Goal: Transaction & Acquisition: Purchase product/service

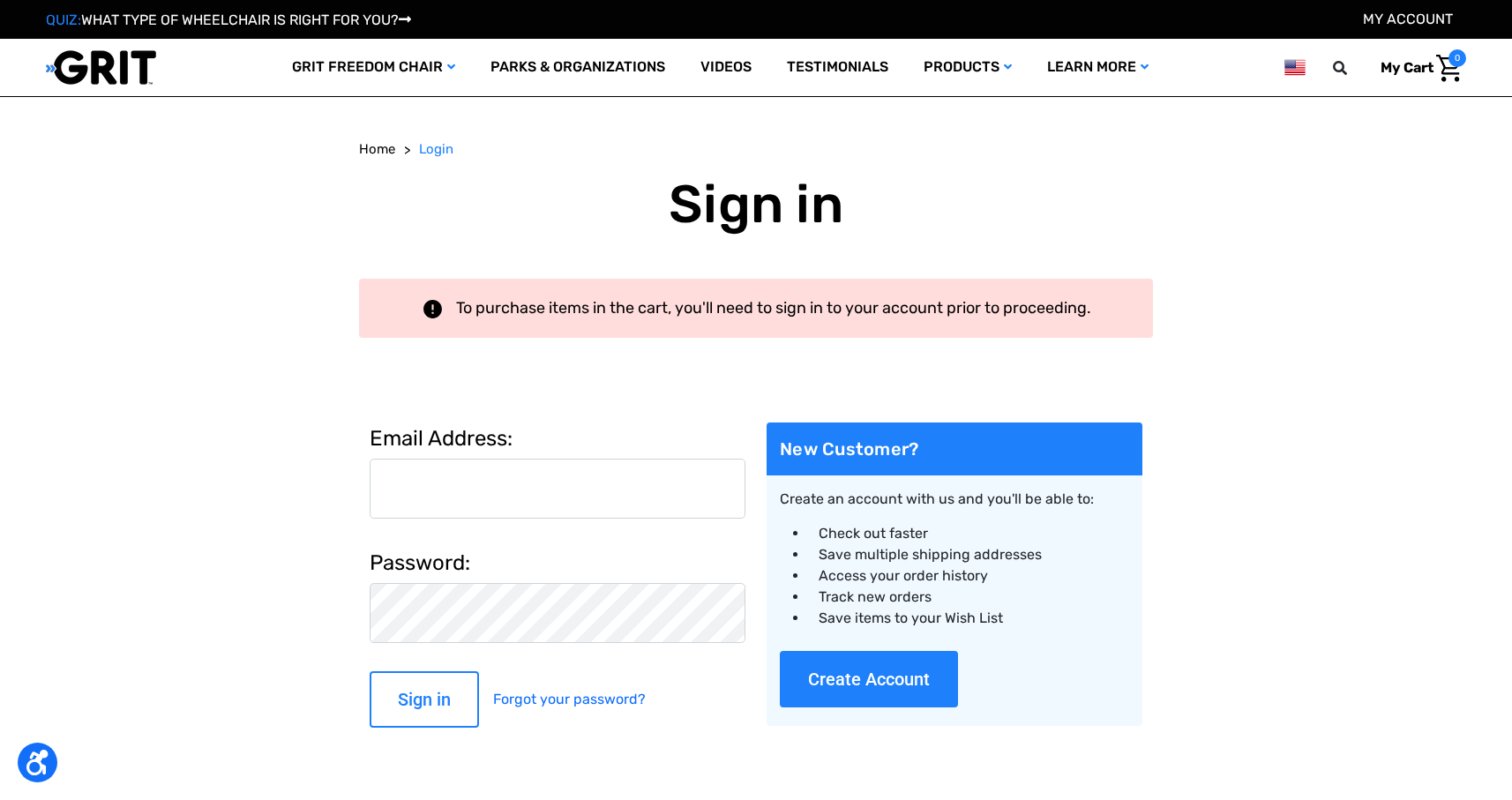
type input "[EMAIL_ADDRESS][DOMAIN_NAME]"
click at [433, 691] on input "Sign in" at bounding box center [424, 700] width 109 height 56
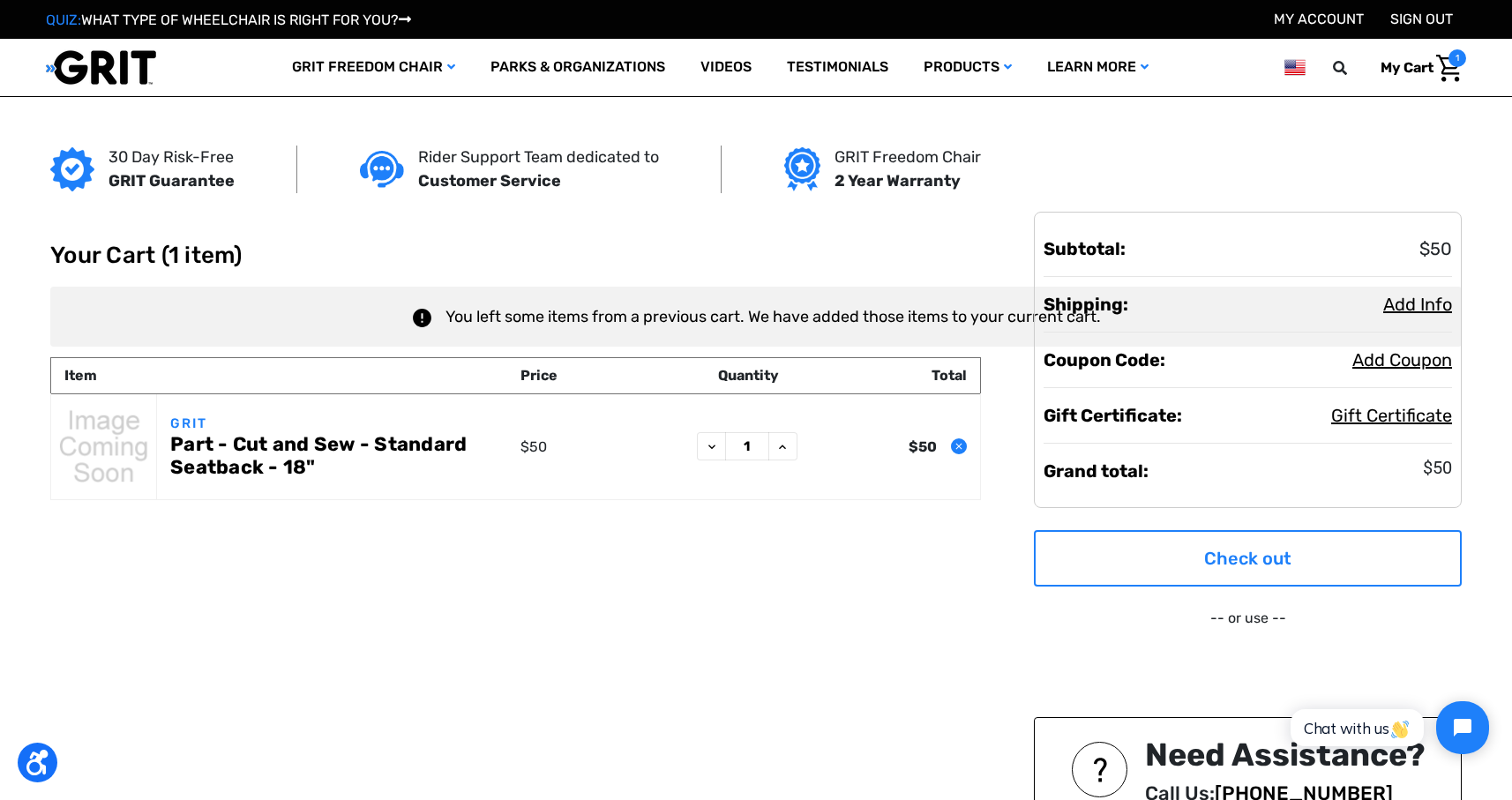
click at [1176, 562] on link "Check out" at bounding box center [1247, 558] width 427 height 56
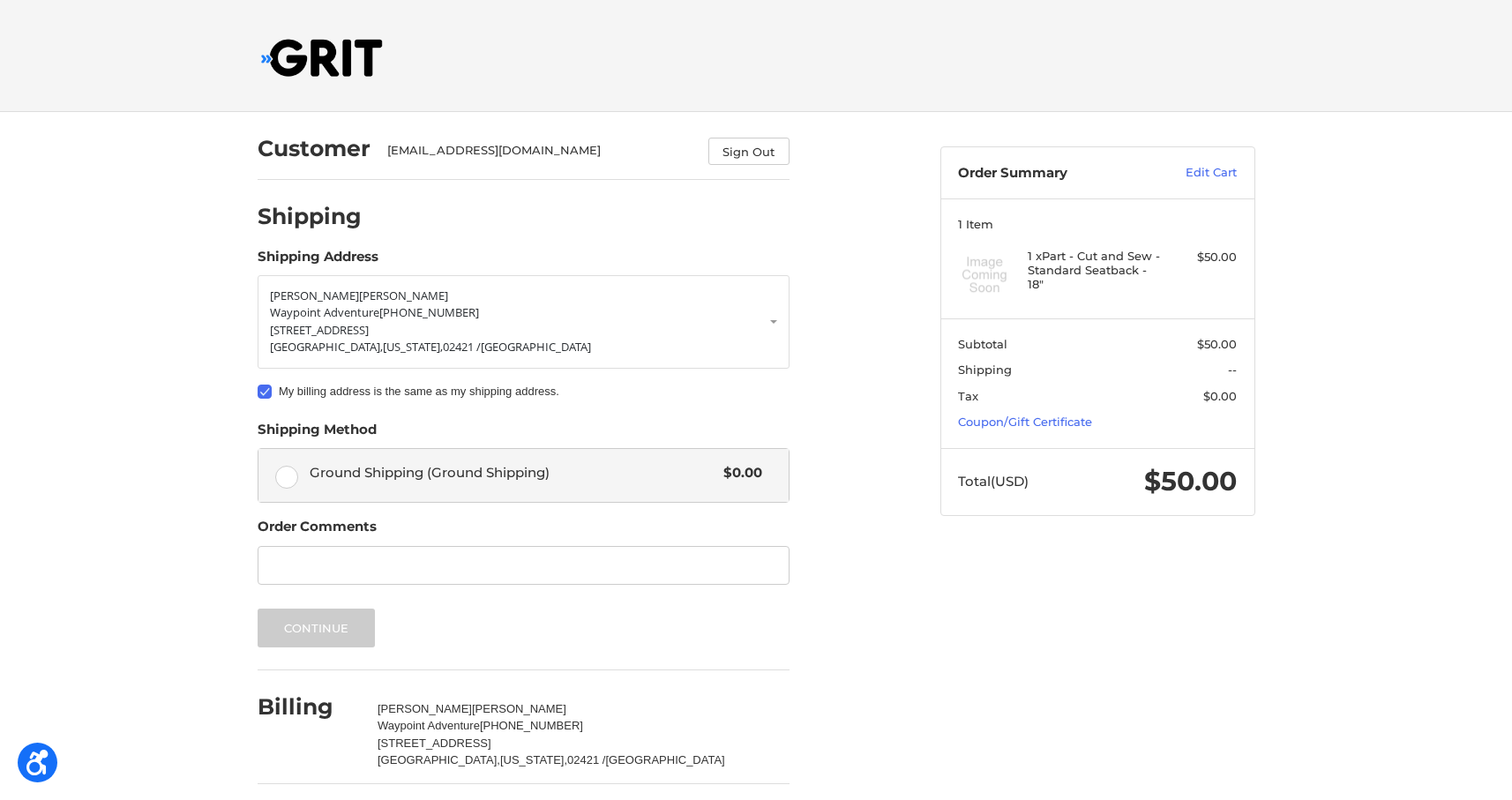
click at [297, 470] on label "Ground Shipping (Ground Shipping) $0.00" at bounding box center [523, 475] width 530 height 53
click at [259, 450] on input "Ground Shipping (Ground Shipping) $0.00" at bounding box center [258, 449] width 1 height 1
radio input "true"
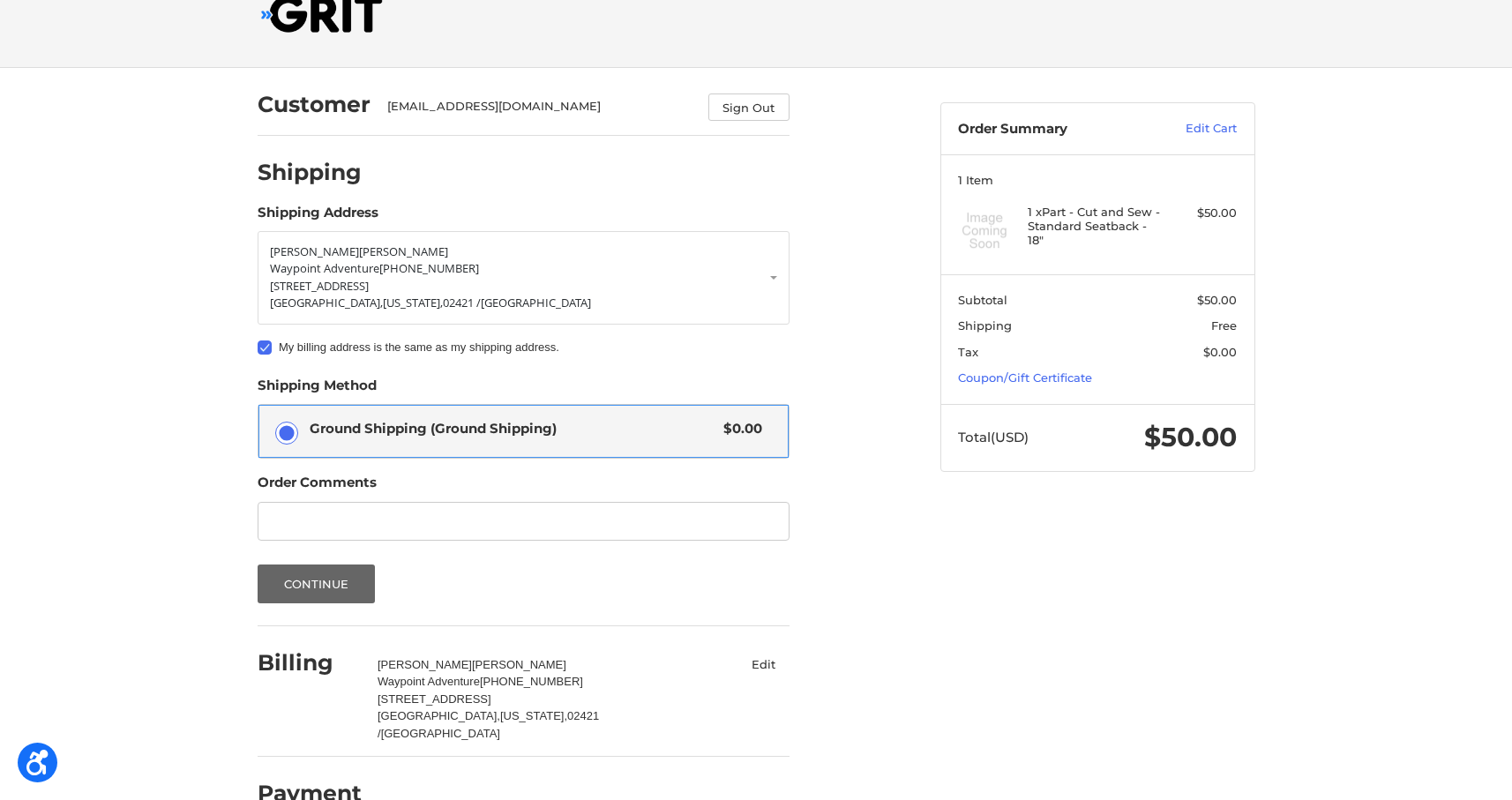
scroll to position [68, 0]
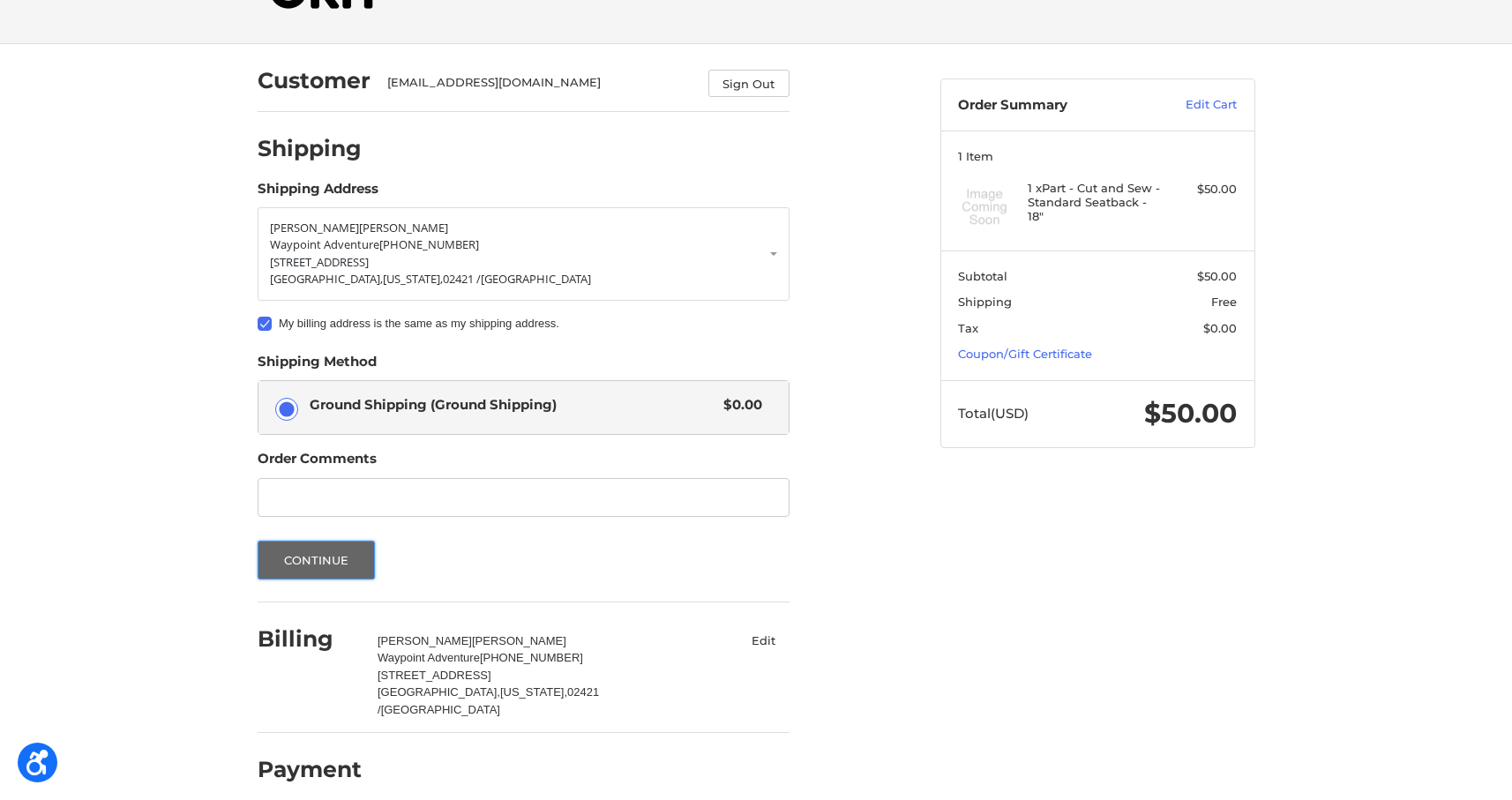
click at [342, 555] on button "Continue" at bounding box center [316, 560] width 118 height 39
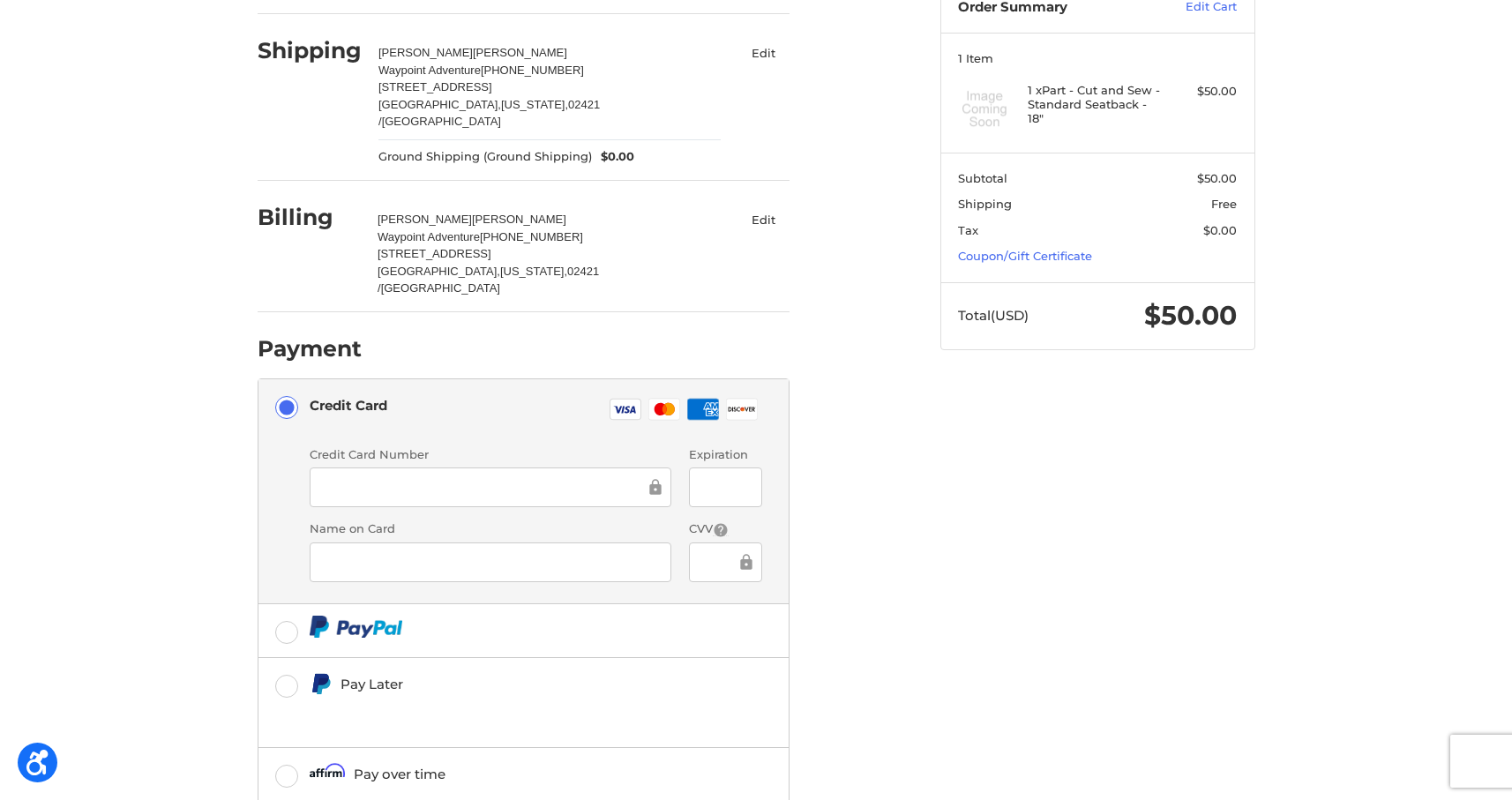
scroll to position [242, 0]
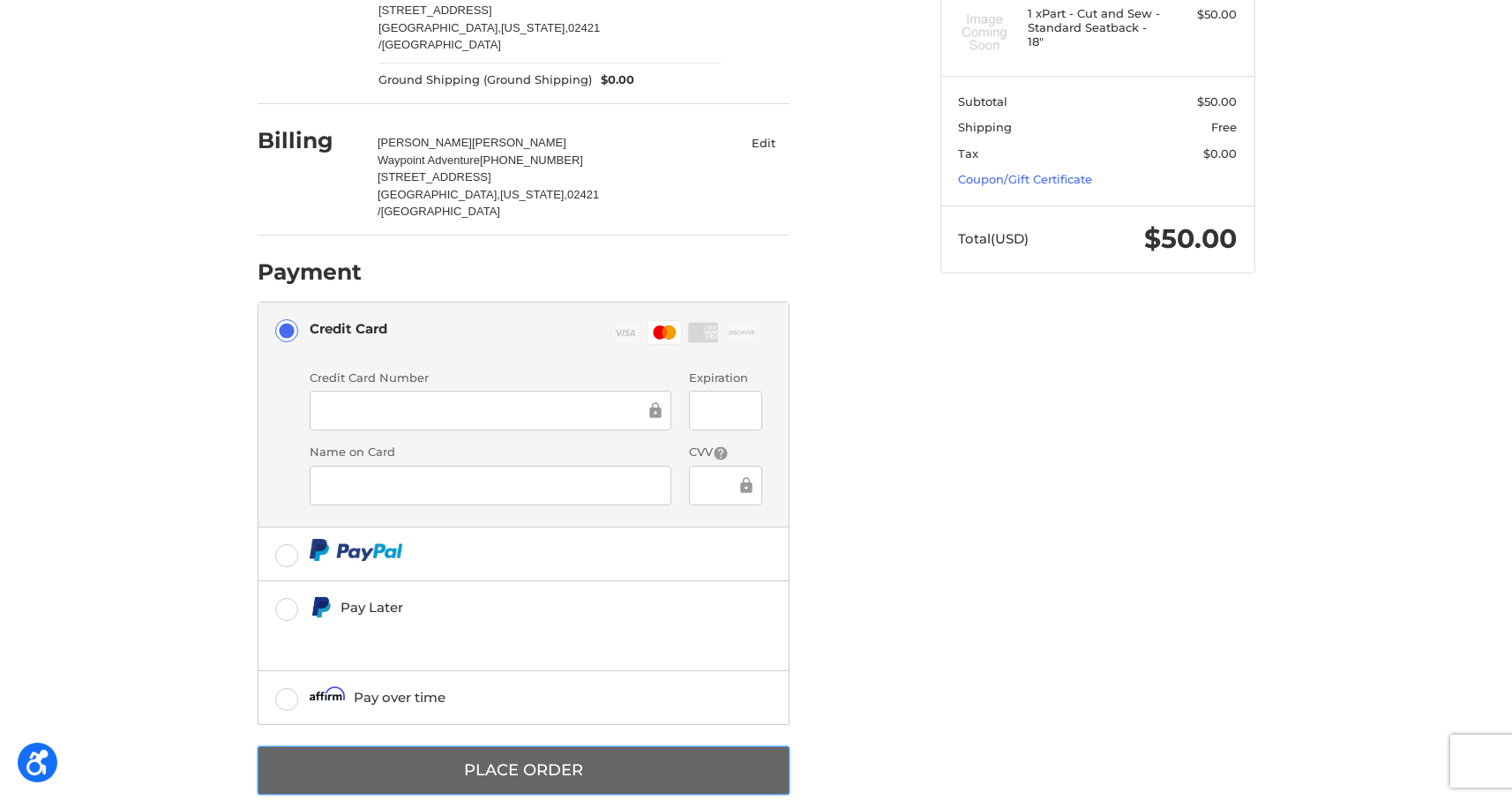
click at [566, 747] on button "Place Order" at bounding box center [523, 771] width 531 height 49
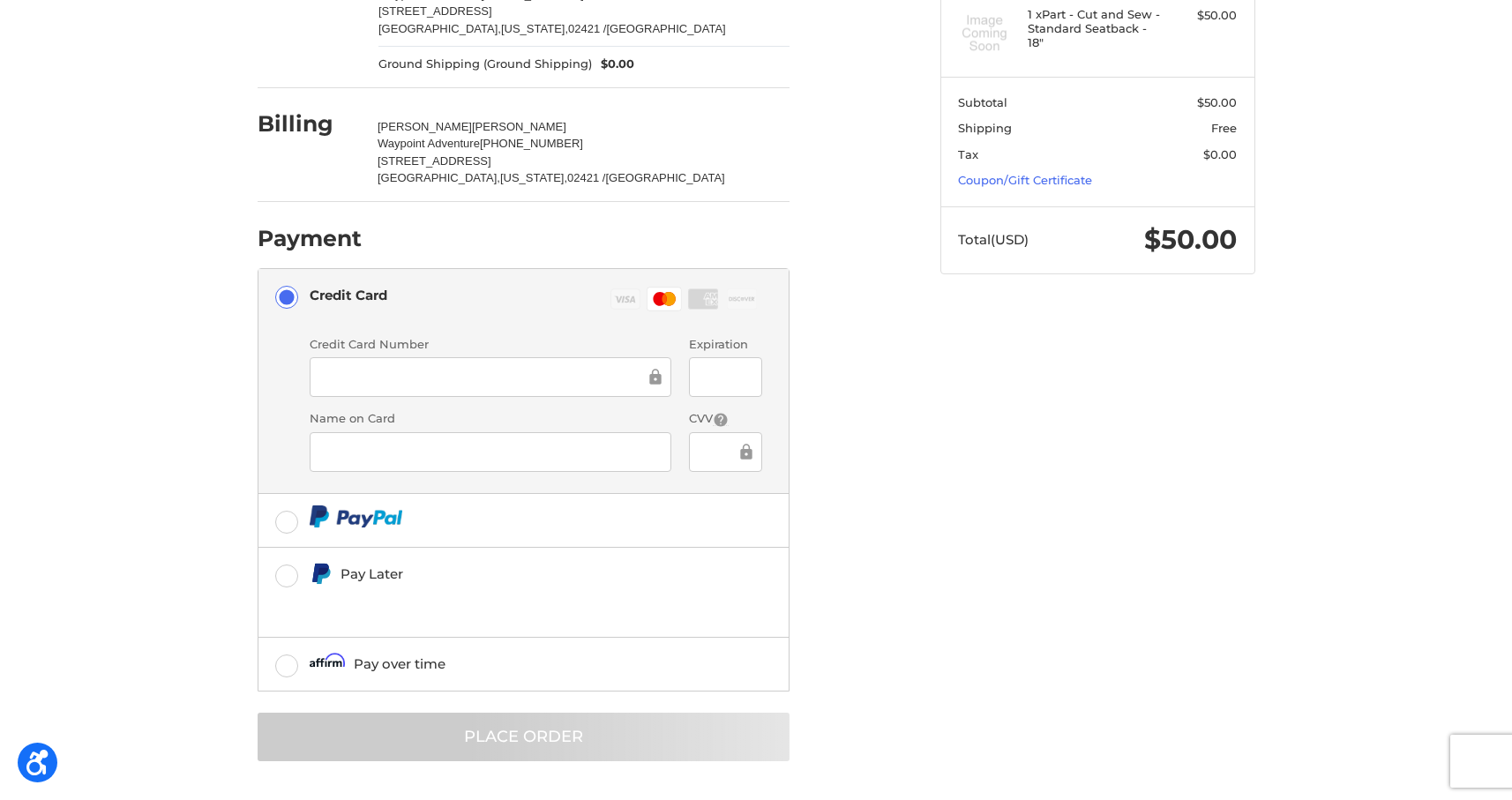
scroll to position [0, 0]
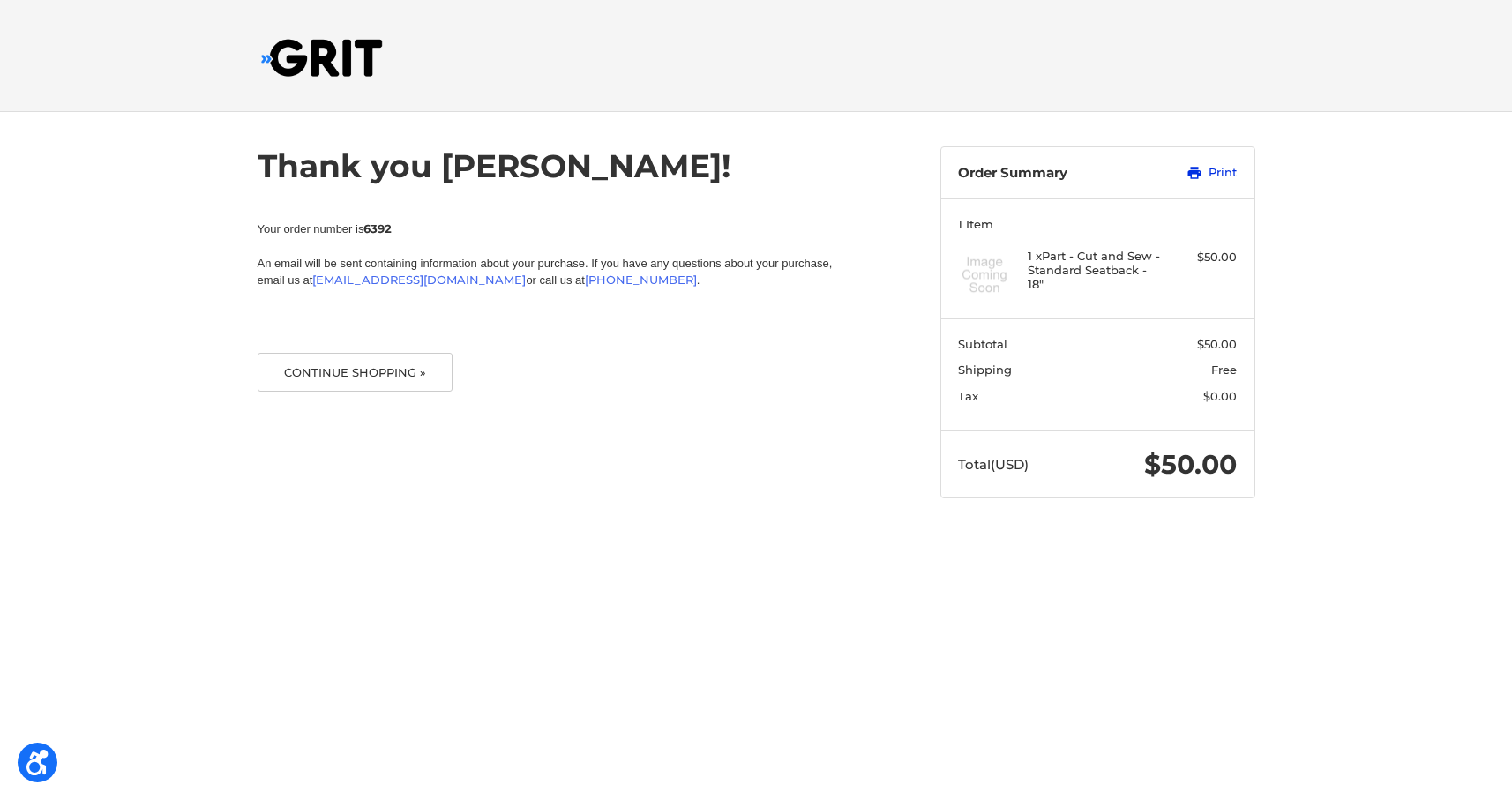
click at [1216, 167] on link "Print" at bounding box center [1193, 174] width 89 height 18
